Goal: Information Seeking & Learning: Learn about a topic

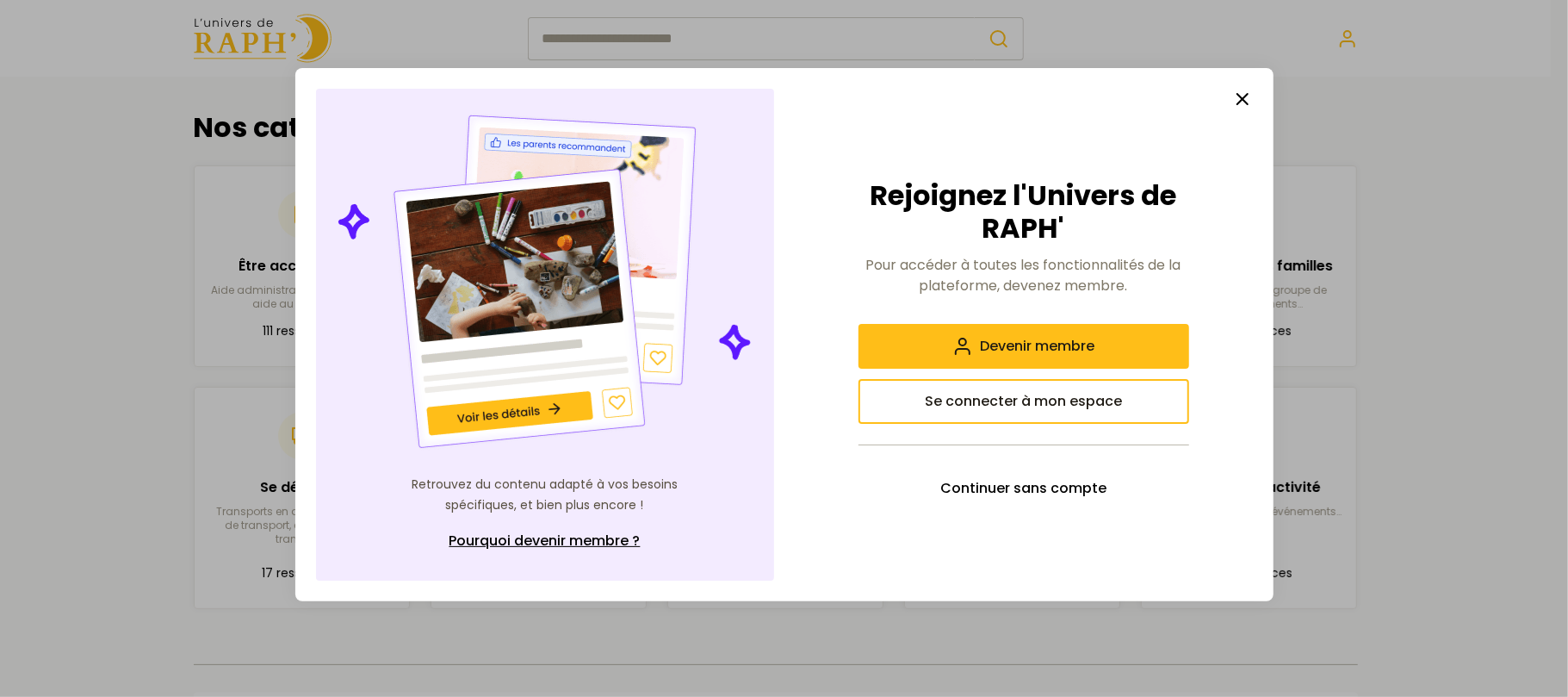
click at [1237, 90] on icon "button" at bounding box center [1242, 99] width 21 height 21
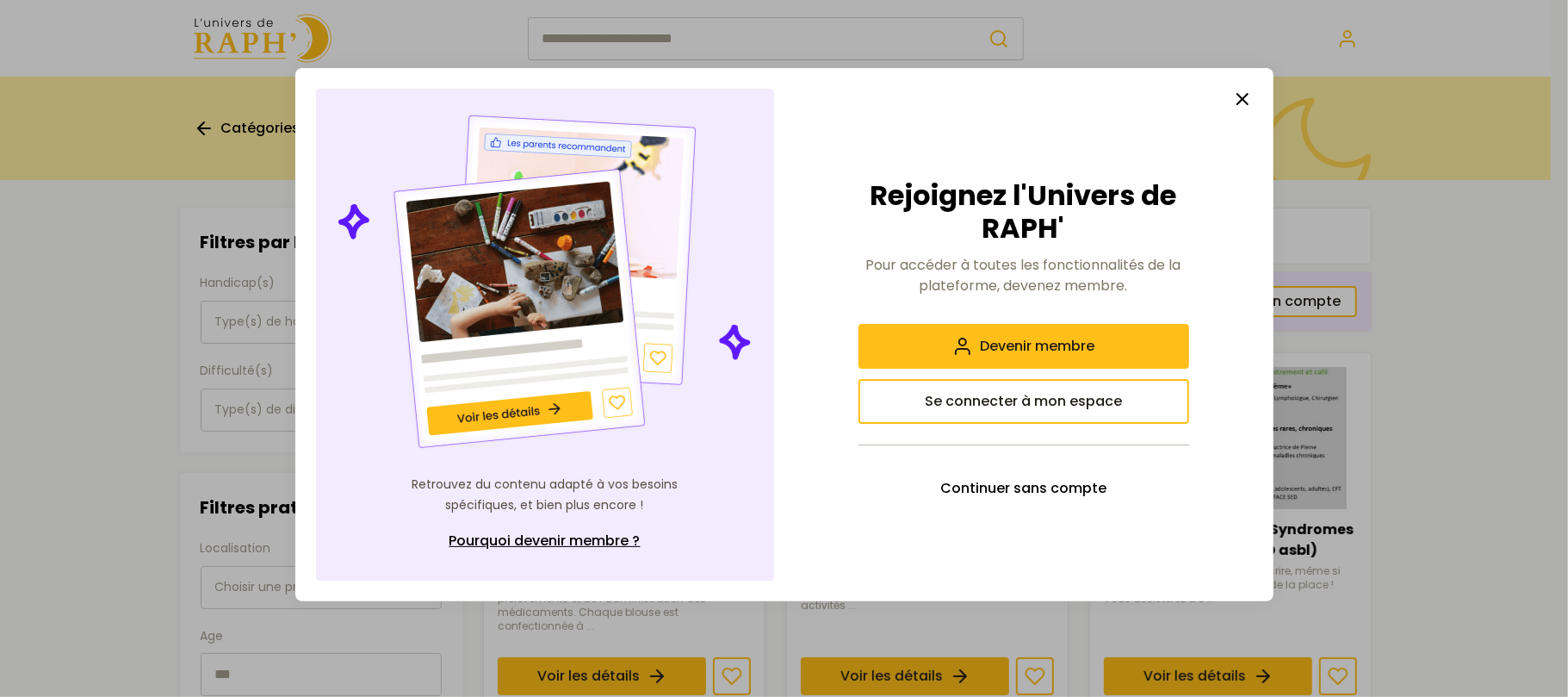
click at [1245, 98] on icon "button" at bounding box center [1242, 99] width 21 height 21
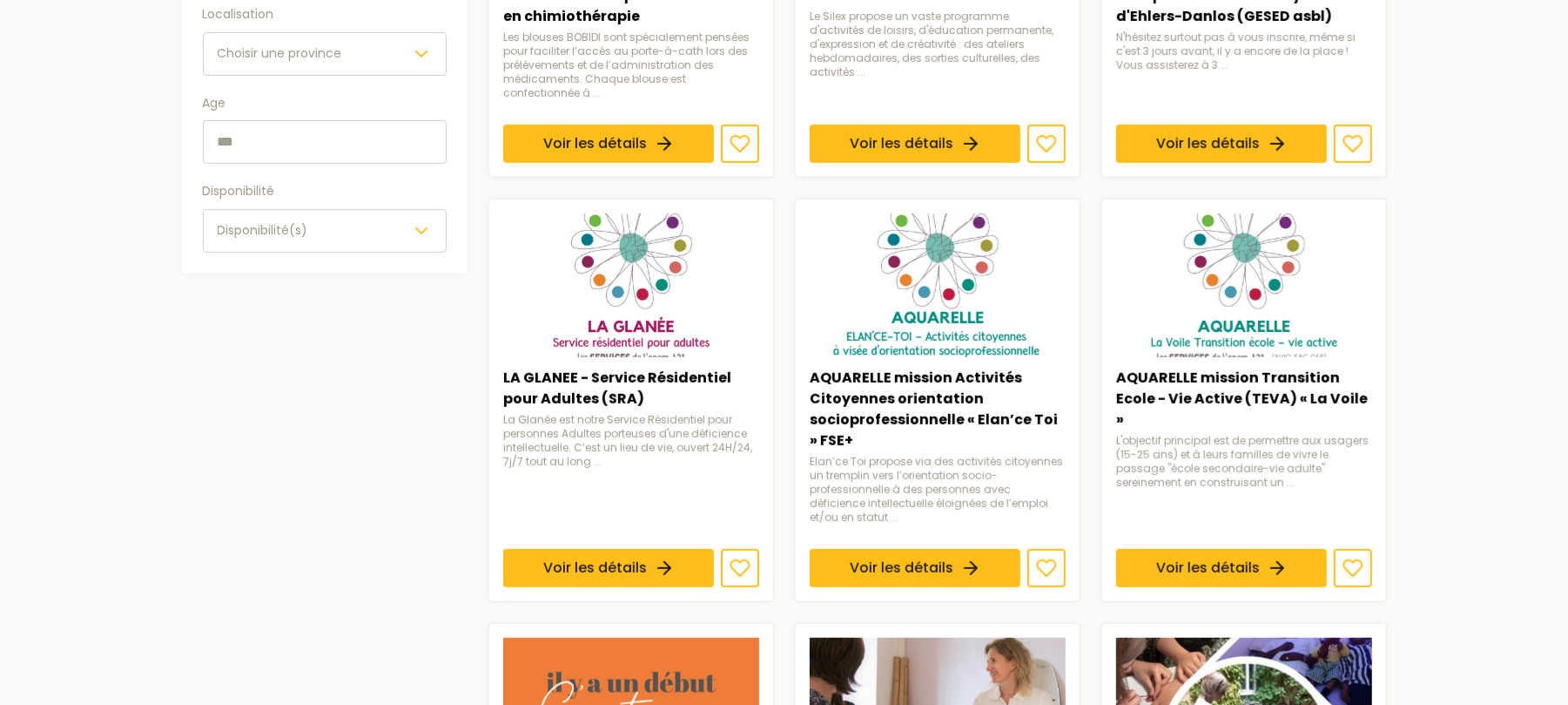
scroll to position [580, 0]
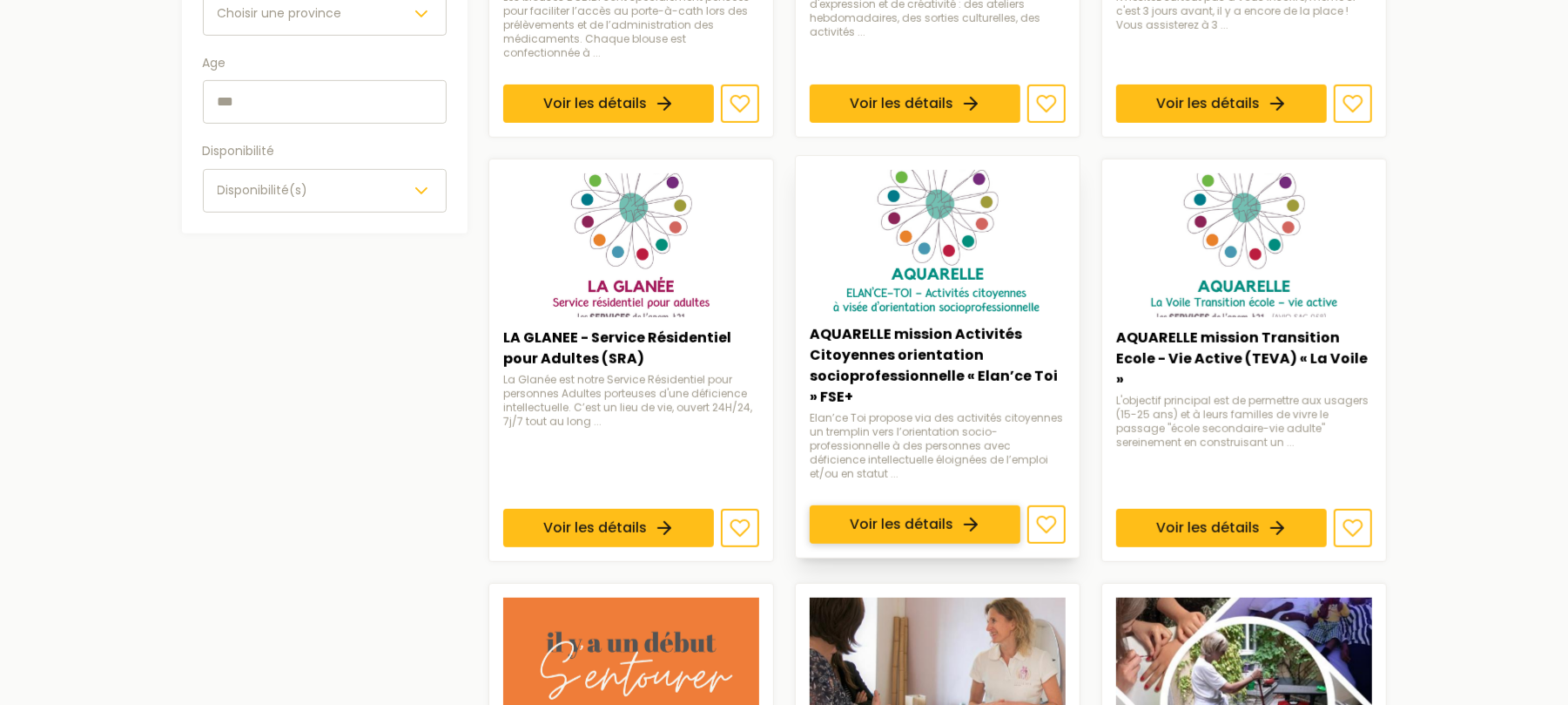
click at [914, 517] on link "Voir les détails" at bounding box center [915, 525] width 211 height 39
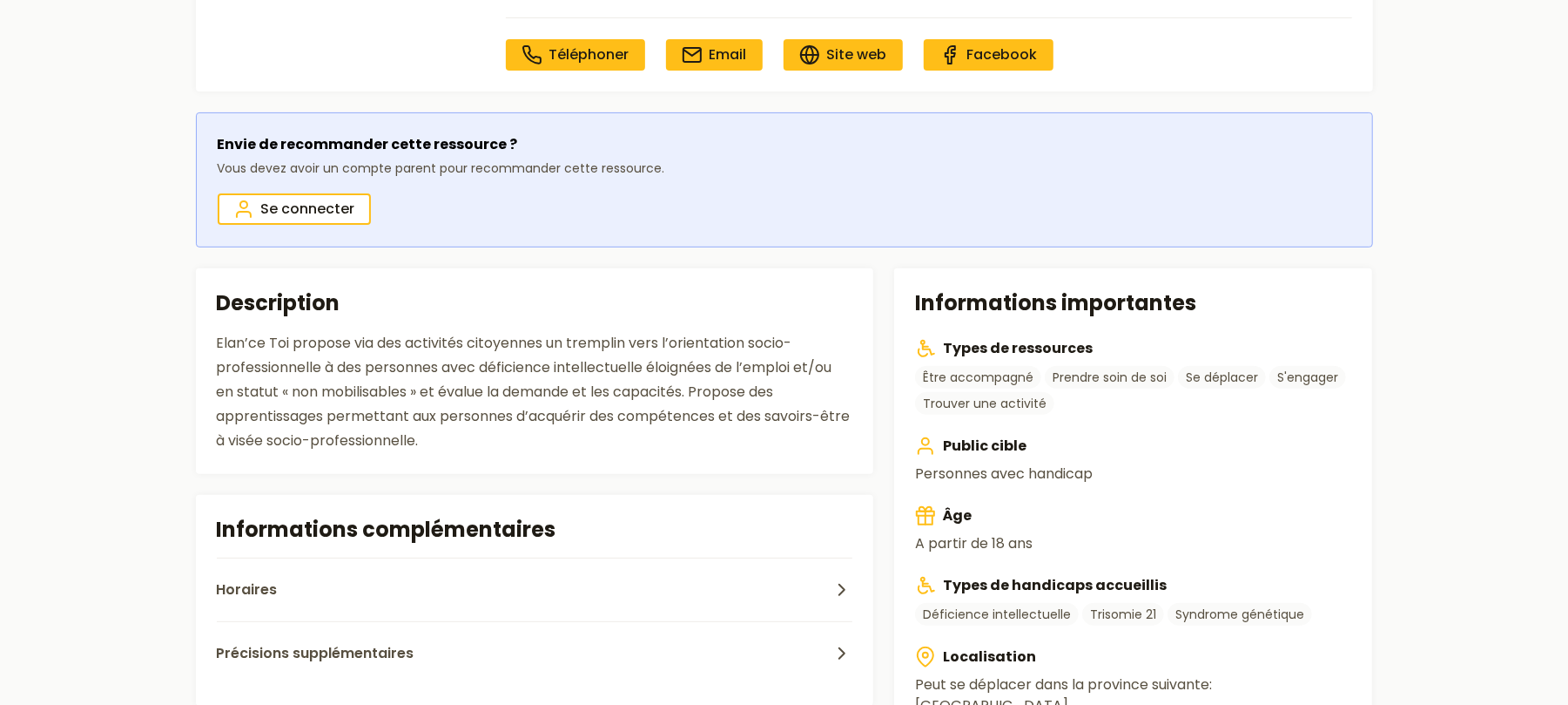
scroll to position [342, 0]
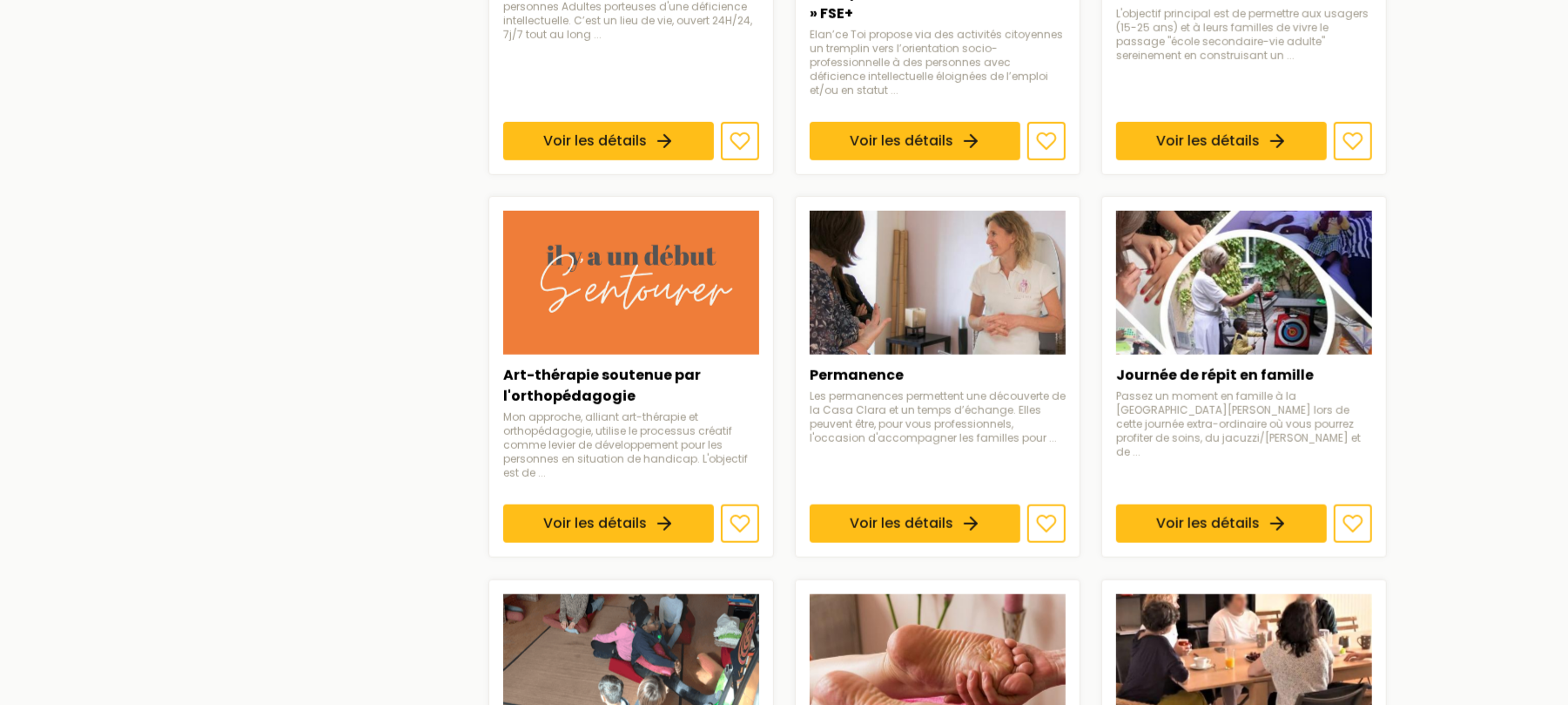
scroll to position [1045, 0]
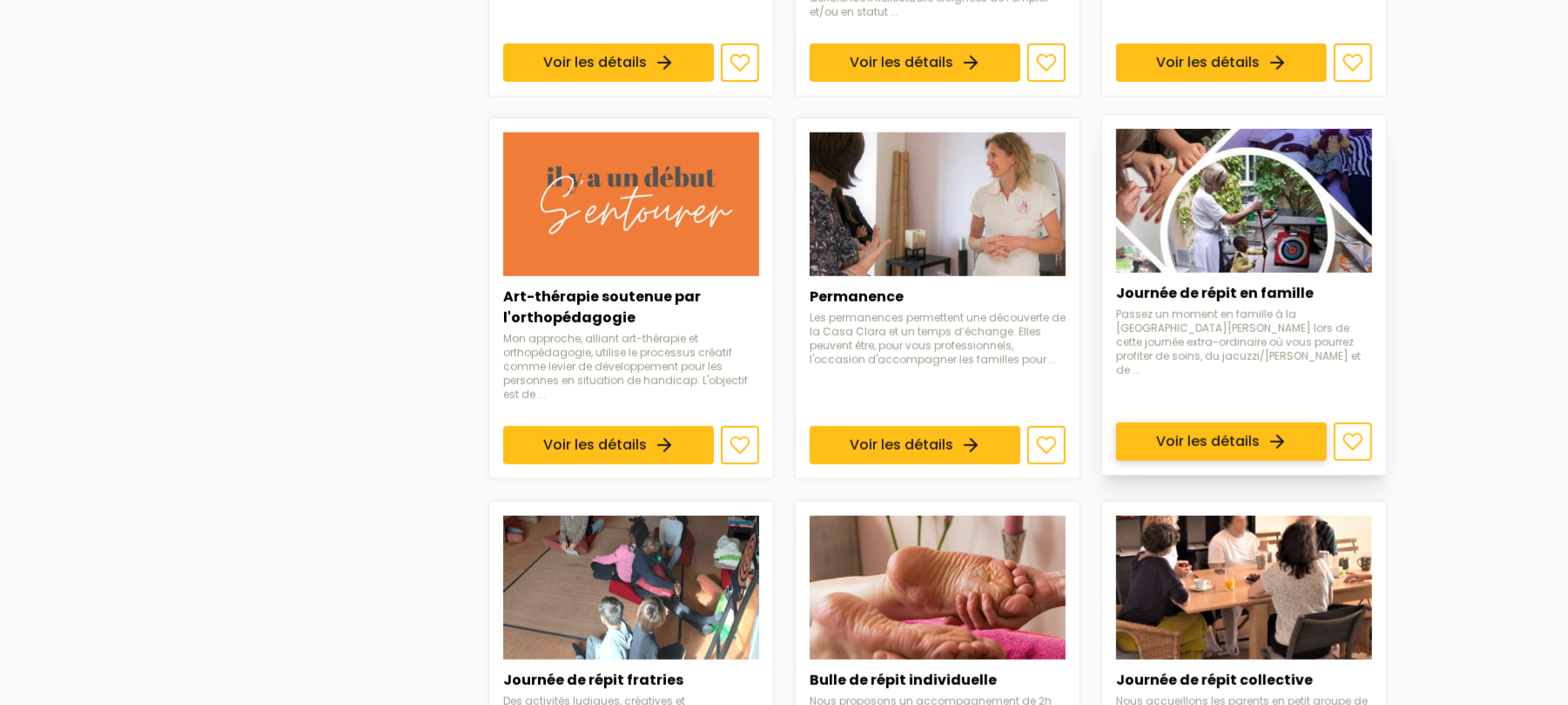
click at [1228, 424] on link "Voir les détails" at bounding box center [1222, 443] width 211 height 39
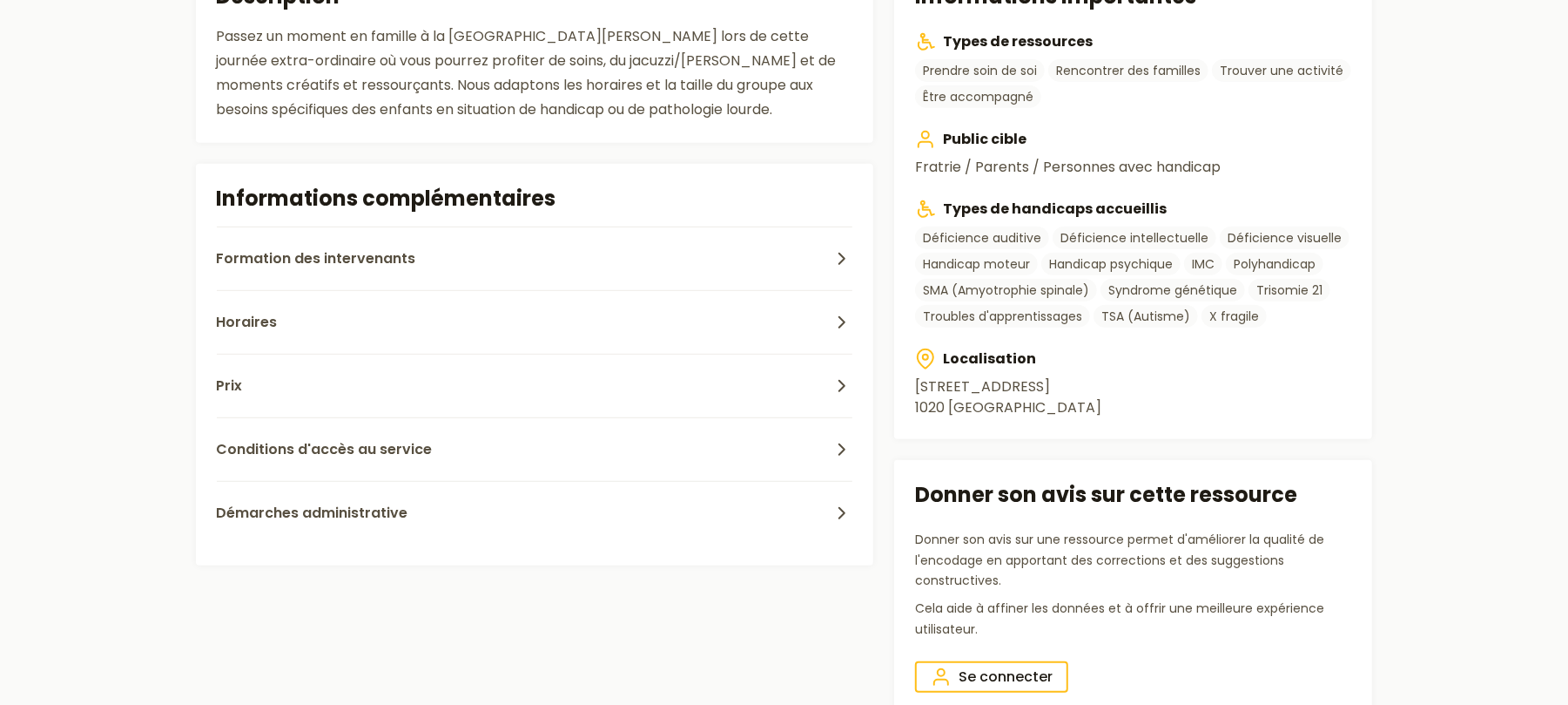
scroll to position [813, 0]
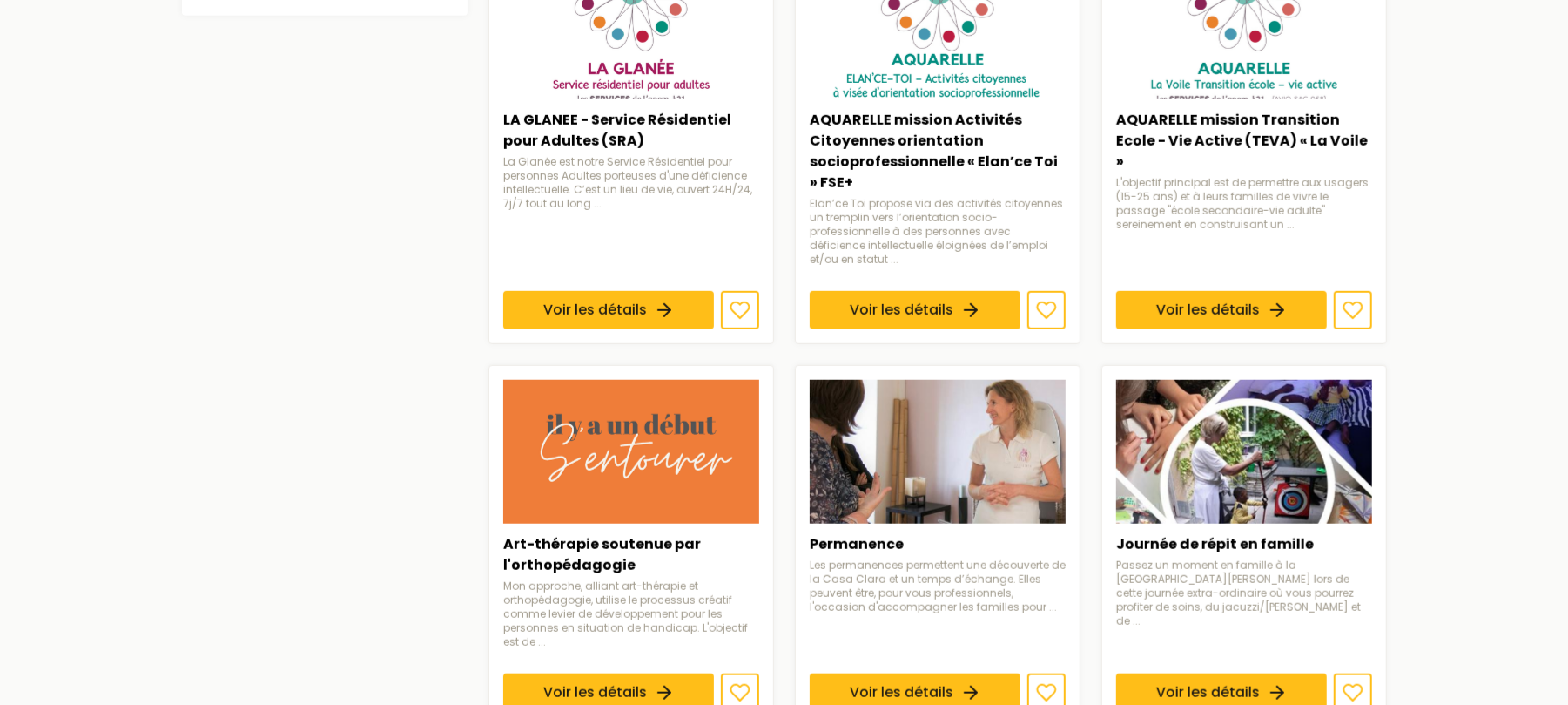
scroll to position [464, 0]
